Goal: Transaction & Acquisition: Purchase product/service

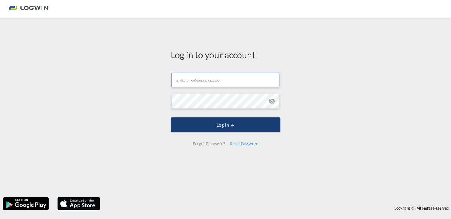
type input "[PERSON_NAME][EMAIL_ADDRESS][PERSON_NAME][DOMAIN_NAME]"
click at [243, 125] on button "Log In" at bounding box center [226, 124] width 110 height 15
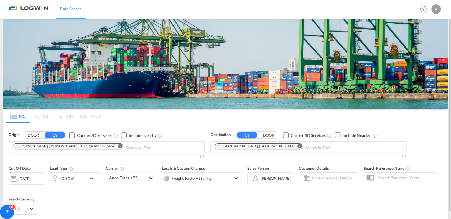
click at [118, 144] on md-icon "Remove" at bounding box center [120, 146] width 4 height 4
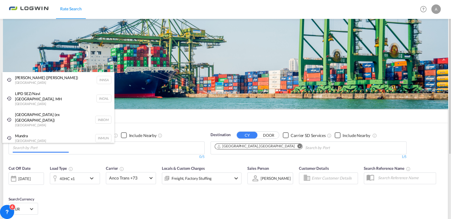
click at [175, 148] on body "Rate Search Rate Search Help Resources Product Release A My Profile Logout FCL …" at bounding box center [225, 109] width 451 height 219
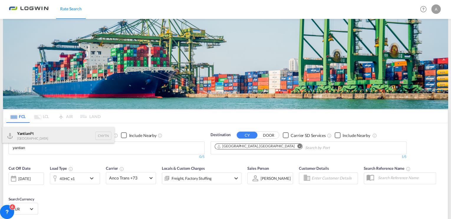
type input "yantian"
click at [99, 139] on div "Yantian Pt China CNYTN" at bounding box center [58, 136] width 112 height 18
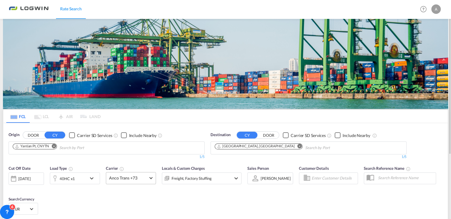
click at [145, 177] on span "Anco Trans +73" at bounding box center [128, 178] width 38 height 6
click at [152, 191] on input "search" at bounding box center [140, 191] width 63 height 5
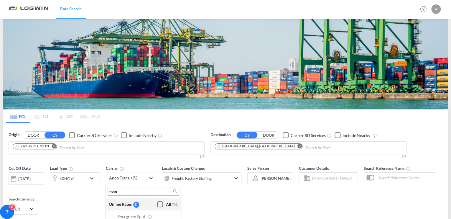
type input "ever"
click at [243, 196] on md-backdrop at bounding box center [225, 109] width 451 height 219
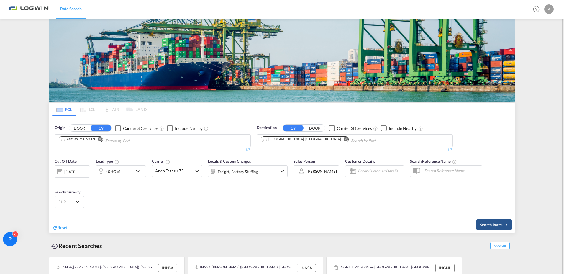
scroll to position [12, 0]
drag, startPoint x: 441, startPoint y: 0, endPoint x: 198, endPoint y: 172, distance: 297.3
click at [198, 172] on md-select-value "Anco Trans +73" at bounding box center [177, 171] width 50 height 12
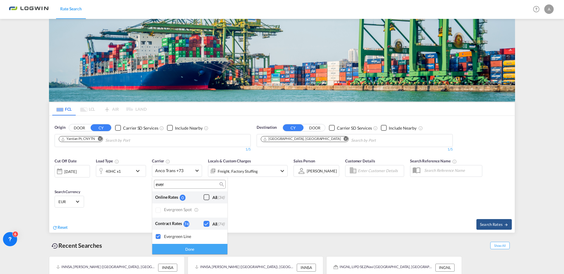
click at [196, 219] on div "Done" at bounding box center [189, 249] width 75 height 10
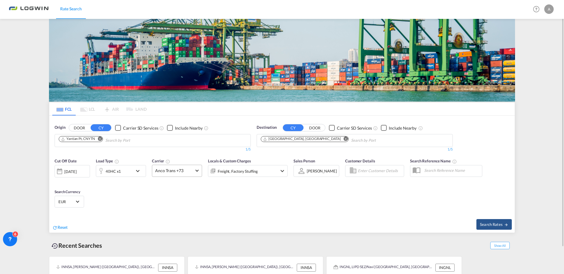
click at [199, 169] on md-select-value "Anco Trans +73" at bounding box center [177, 171] width 50 height 12
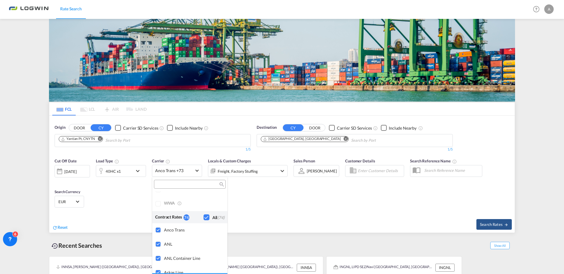
click at [204, 217] on div "Checkbox No Ink" at bounding box center [207, 217] width 6 height 6
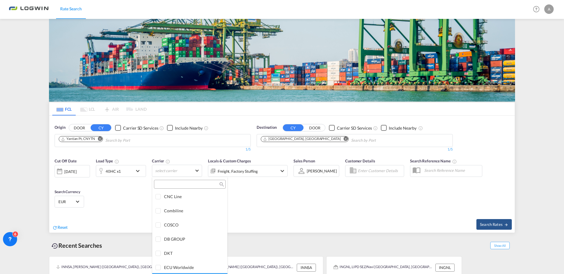
scroll to position [680, 0]
click at [190, 184] on input "search" at bounding box center [187, 184] width 63 height 5
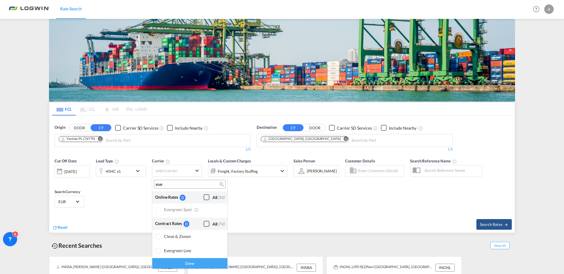
scroll to position [0, 0]
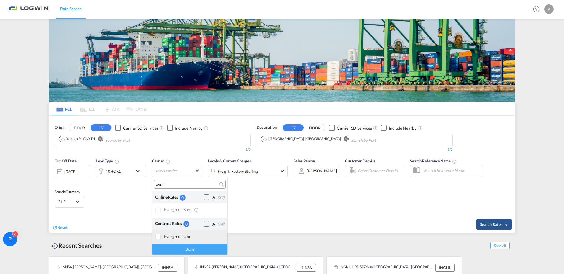
type input "ever"
click at [160, 219] on div at bounding box center [158, 237] width 6 height 6
click at [199, 219] on div "Done" at bounding box center [189, 249] width 75 height 10
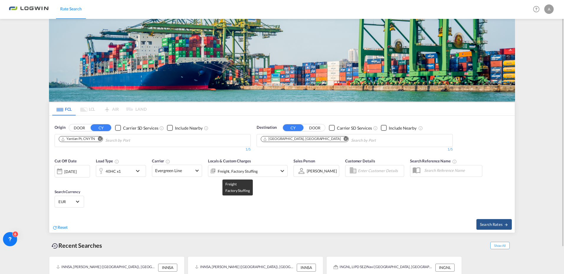
click at [248, 171] on div "Freight, Factory Stuffing" at bounding box center [238, 171] width 40 height 8
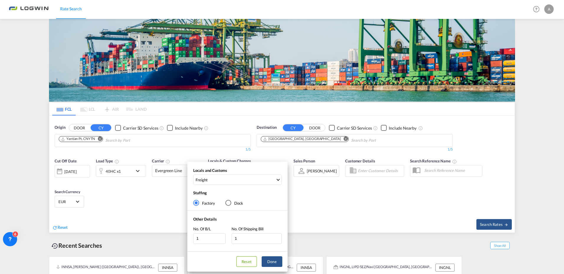
click at [385, 201] on div "Locals and Customs Freight Clear All Select All Freight Origin Charges Origin C…" at bounding box center [282, 137] width 564 height 274
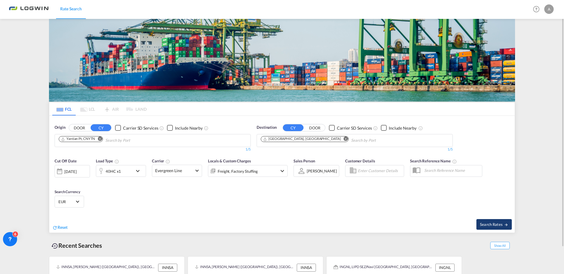
click at [451, 219] on span "Search Rates" at bounding box center [494, 224] width 28 height 5
type input "CNYTN to DEHAM / [DATE]"
